Goal: Find specific page/section: Find specific page/section

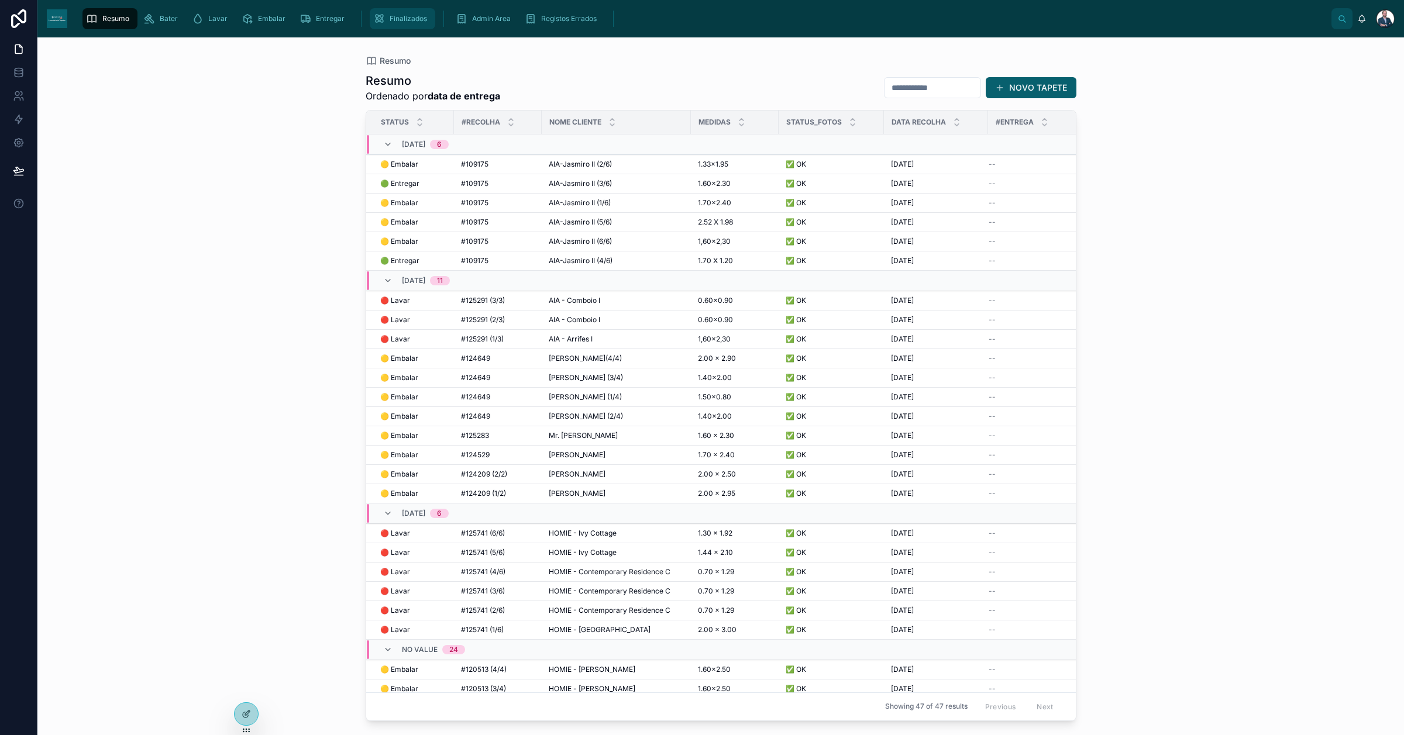
click at [410, 16] on span "Finalizados" at bounding box center [408, 18] width 37 height 9
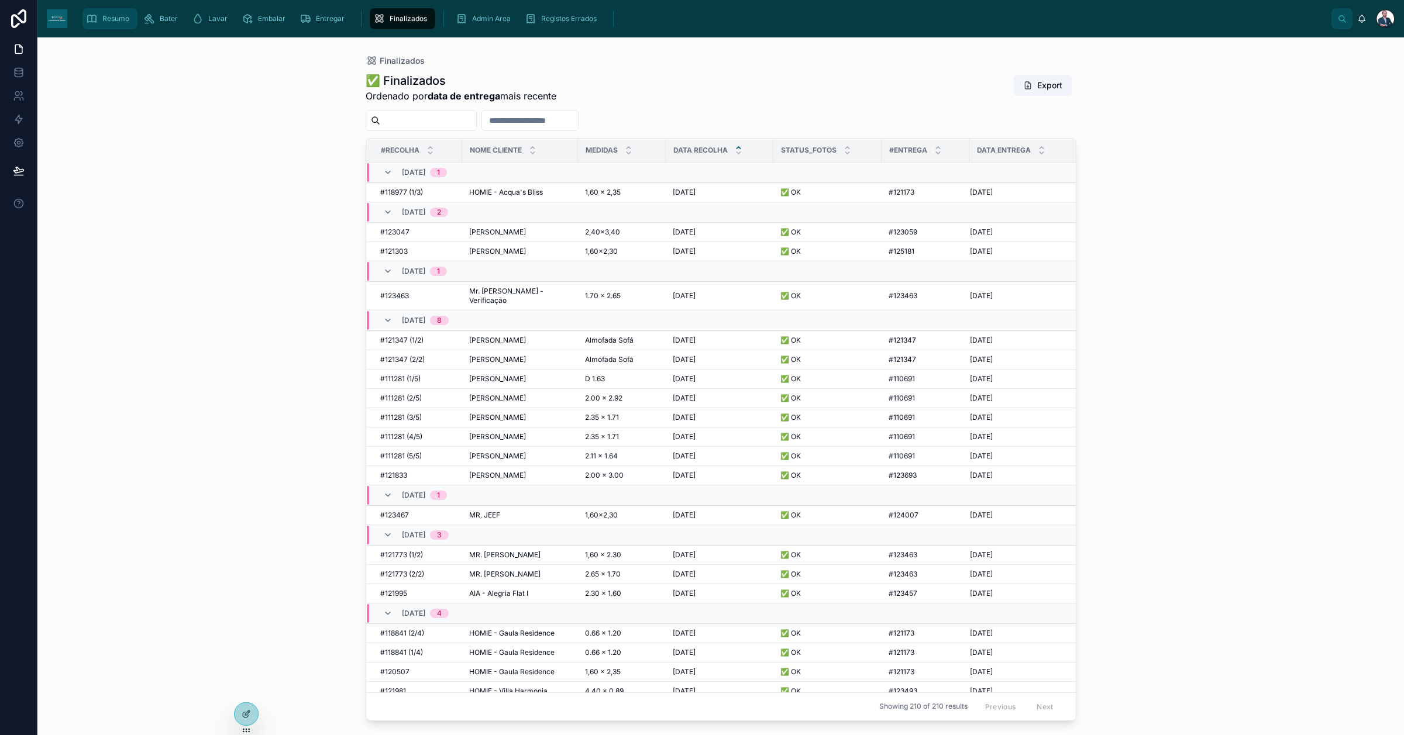
click at [109, 18] on span "Resumo" at bounding box center [115, 18] width 27 height 9
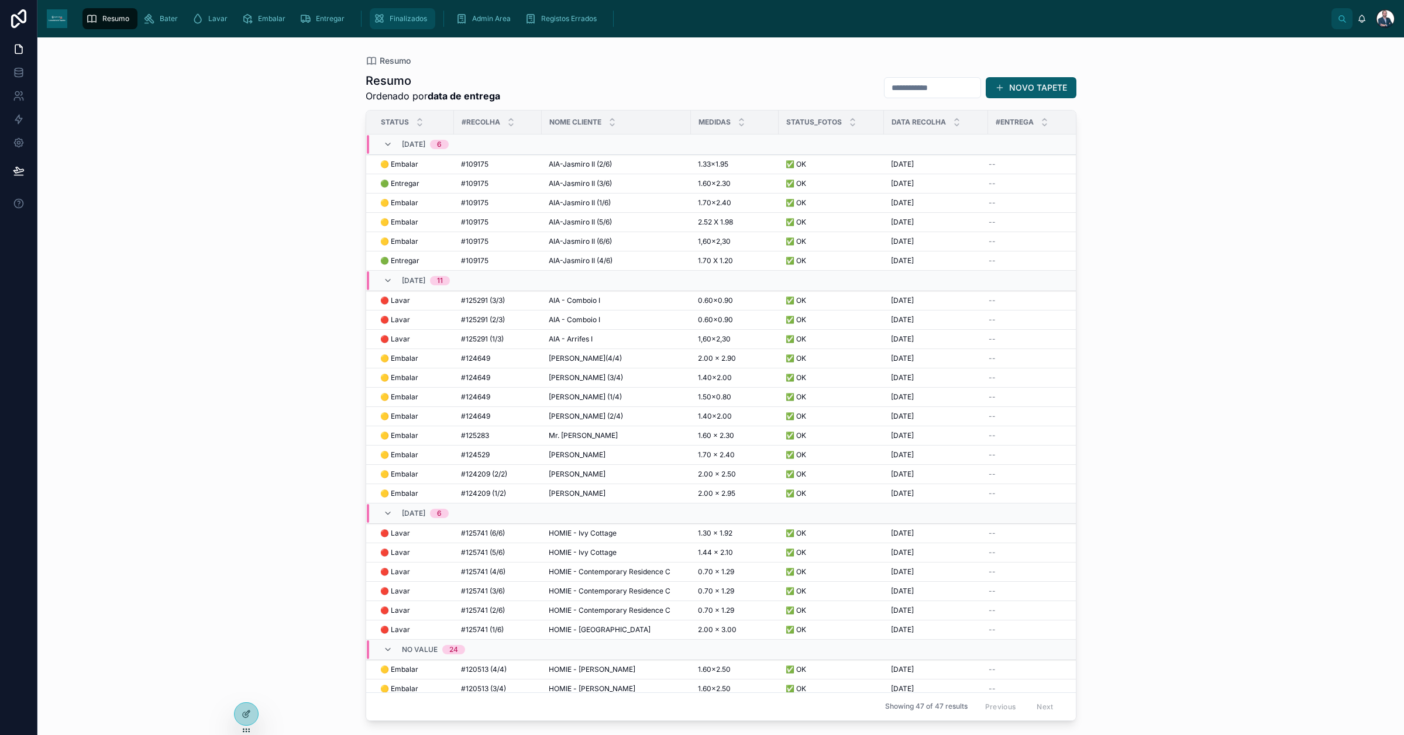
click at [408, 14] on span "Finalizados" at bounding box center [408, 18] width 37 height 9
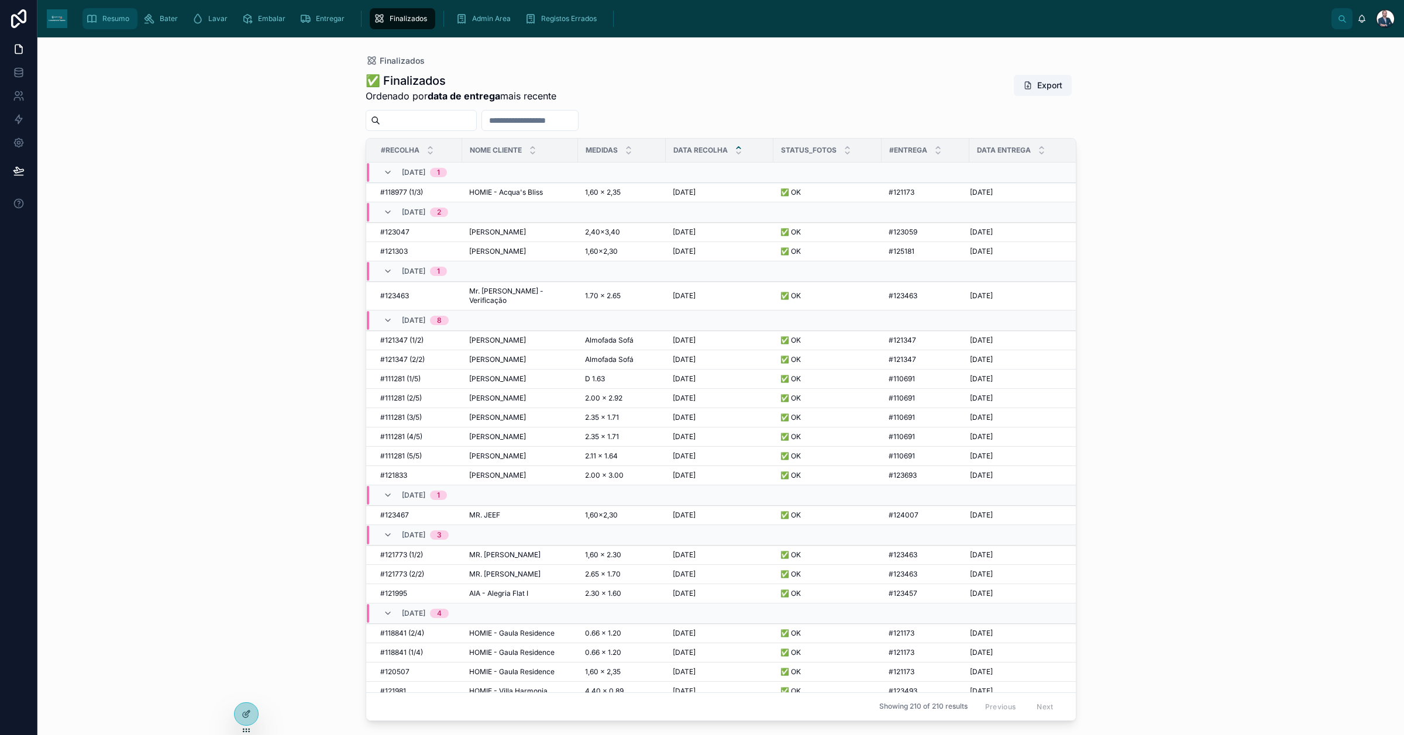
click at [109, 15] on span "Resumo" at bounding box center [115, 18] width 27 height 9
